Goal: Find specific page/section: Find specific page/section

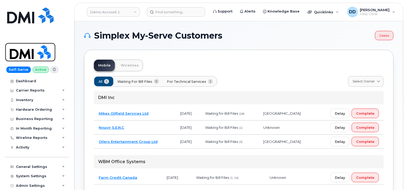
click at [27, 52] on img at bounding box center [30, 51] width 41 height 15
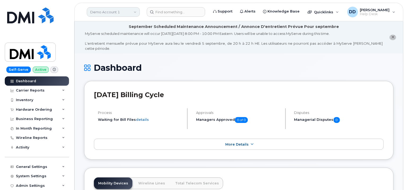
click at [133, 11] on link "Demo Account 1" at bounding box center [113, 12] width 53 height 10
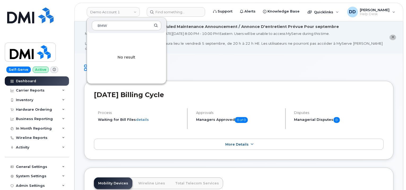
type input "BMW"
click at [184, 15] on input at bounding box center [176, 12] width 58 height 10
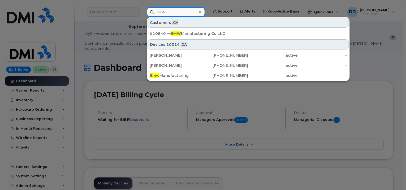
type input "BMW"
click at [72, 6] on div at bounding box center [203, 95] width 406 height 190
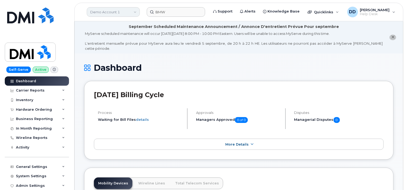
click at [136, 13] on link "Demo Account 1" at bounding box center [113, 12] width 53 height 10
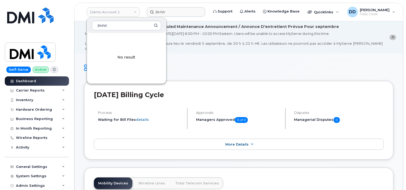
type input "BMW"
drag, startPoint x: 232, startPoint y: 56, endPoint x: 227, endPoint y: 53, distance: 5.0
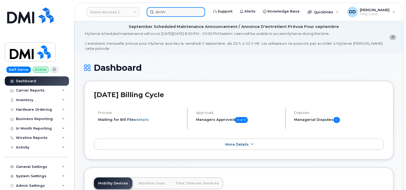
click at [182, 11] on input "BMW" at bounding box center [176, 12] width 58 height 10
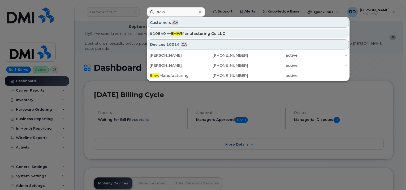
click at [201, 35] on div "#10840 — BMW Manufacturing Co LLC" at bounding box center [248, 33] width 197 height 5
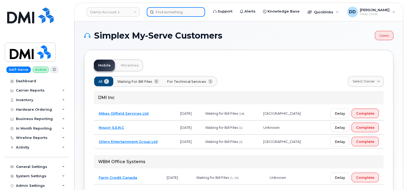
click at [183, 14] on input at bounding box center [176, 12] width 58 height 10
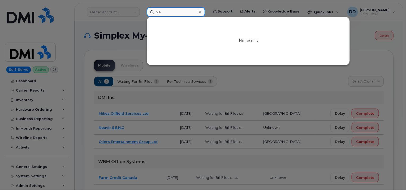
type input "N"
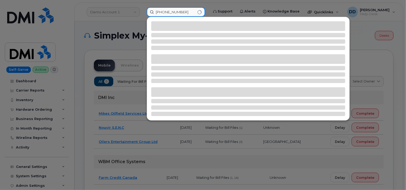
type input "[PHONE_NUMBER]"
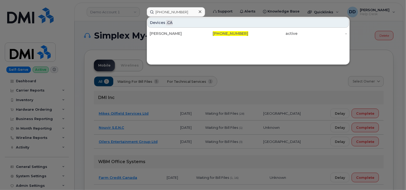
click at [66, 31] on div at bounding box center [203, 95] width 406 height 190
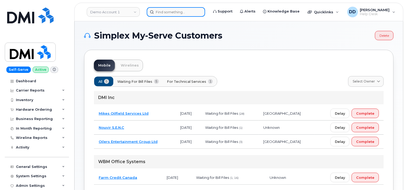
click at [169, 14] on input at bounding box center [176, 12] width 58 height 10
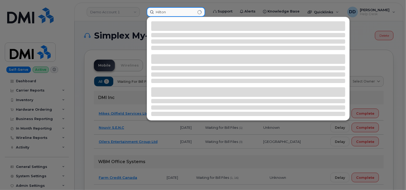
type input "Hilton"
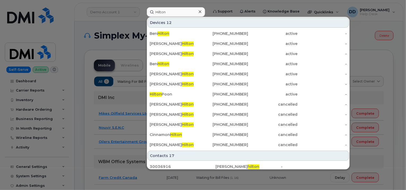
click at [71, 28] on div at bounding box center [203, 95] width 406 height 190
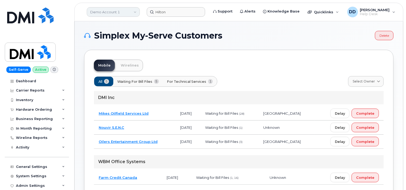
click at [134, 16] on link "Demo Account 1" at bounding box center [113, 12] width 53 height 10
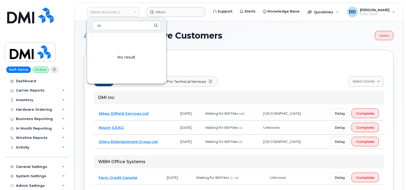
type input "H"
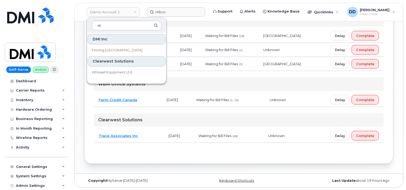
type input "H"
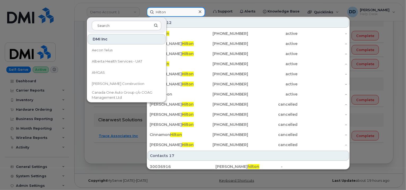
click at [184, 12] on input "Hilton" at bounding box center [176, 12] width 58 height 10
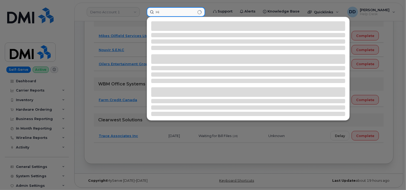
type input "H"
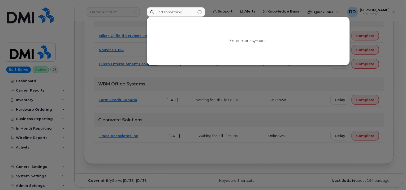
click at [116, 11] on div at bounding box center [203, 95] width 406 height 190
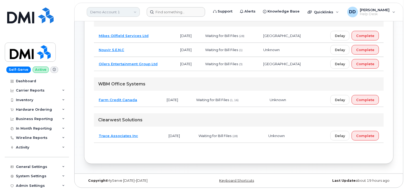
click at [131, 11] on link "Demo Account 1" at bounding box center [113, 12] width 53 height 10
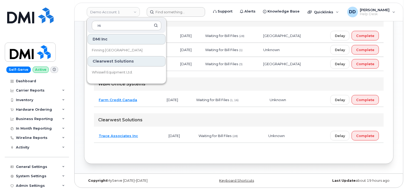
type input "H"
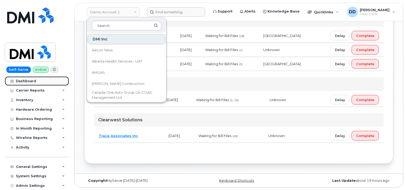
click at [46, 79] on link "Dashboard" at bounding box center [37, 81] width 64 height 10
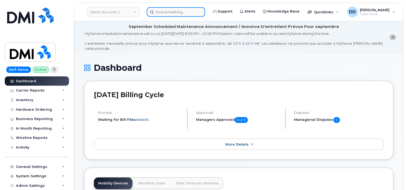
click at [172, 12] on input at bounding box center [176, 12] width 58 height 10
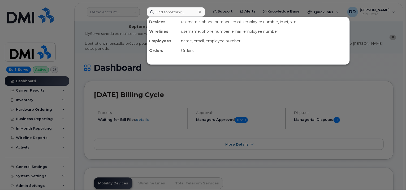
click at [71, 30] on div at bounding box center [203, 95] width 406 height 190
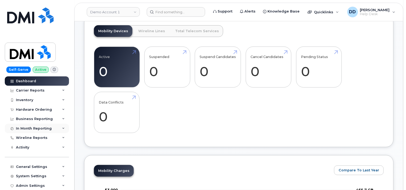
scroll to position [106, 0]
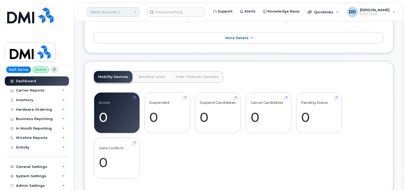
click at [134, 11] on link "Demo Account 1" at bounding box center [113, 12] width 53 height 10
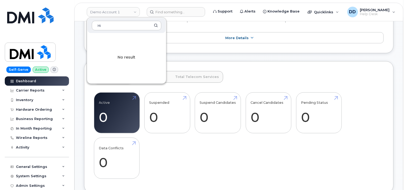
type input "H"
